Goal: Information Seeking & Learning: Learn about a topic

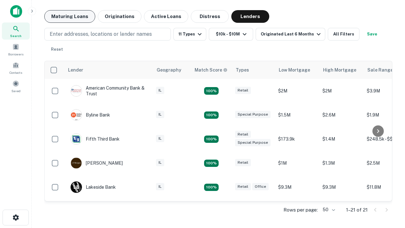
click at [70, 16] on button "Maturing Loans" at bounding box center [69, 16] width 51 height 13
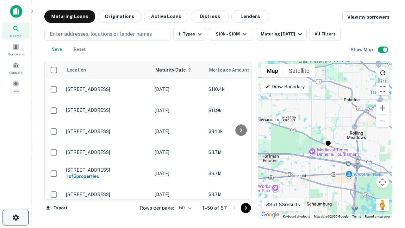
click at [15, 217] on icon "button" at bounding box center [16, 217] width 8 height 8
